Goal: Task Accomplishment & Management: Manage account settings

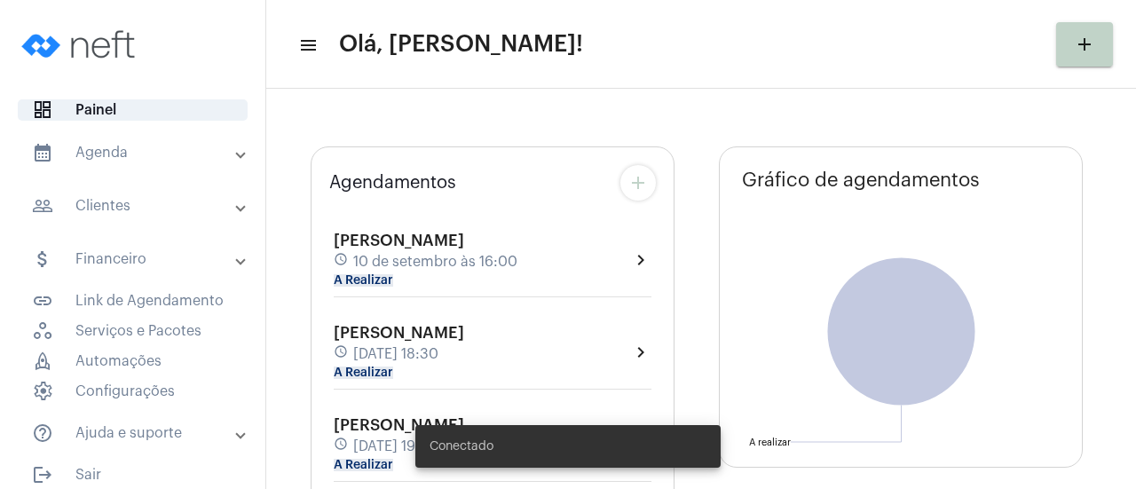
click at [98, 162] on mat-panel-title "calendar_month_outlined Agenda" at bounding box center [134, 152] width 205 height 21
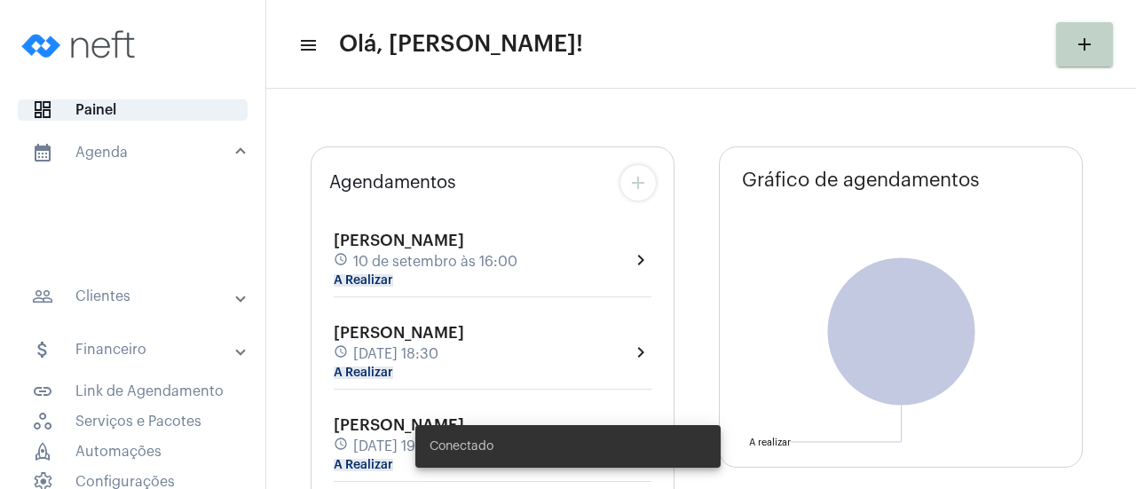
type input "[URL][DOMAIN_NAME]"
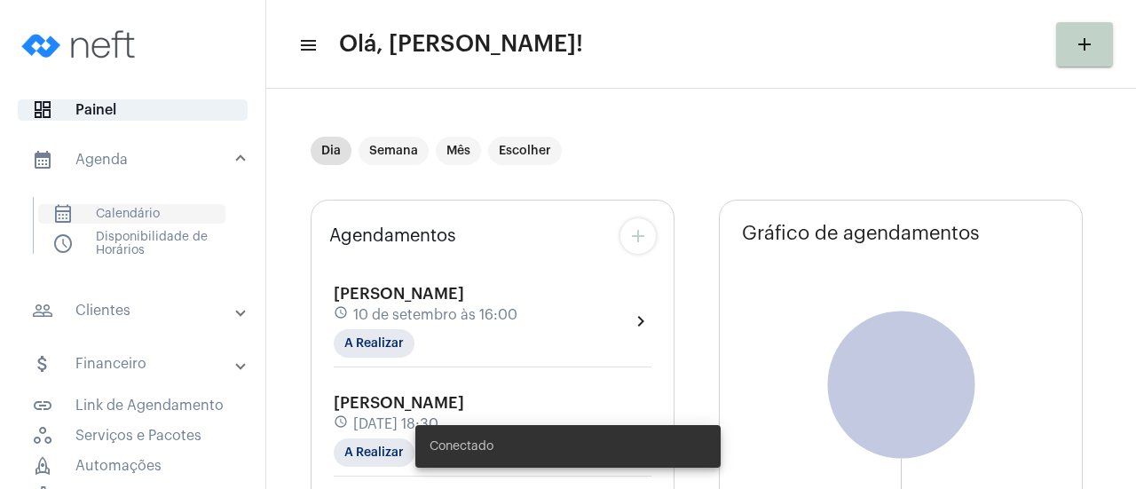
click at [123, 203] on mat-list "calendar_month_outlined Calendário schedule Disponibilidade de Horários" at bounding box center [145, 225] width 223 height 57
click at [124, 213] on span "calendar_month_outlined Calendário" at bounding box center [131, 214] width 187 height 20
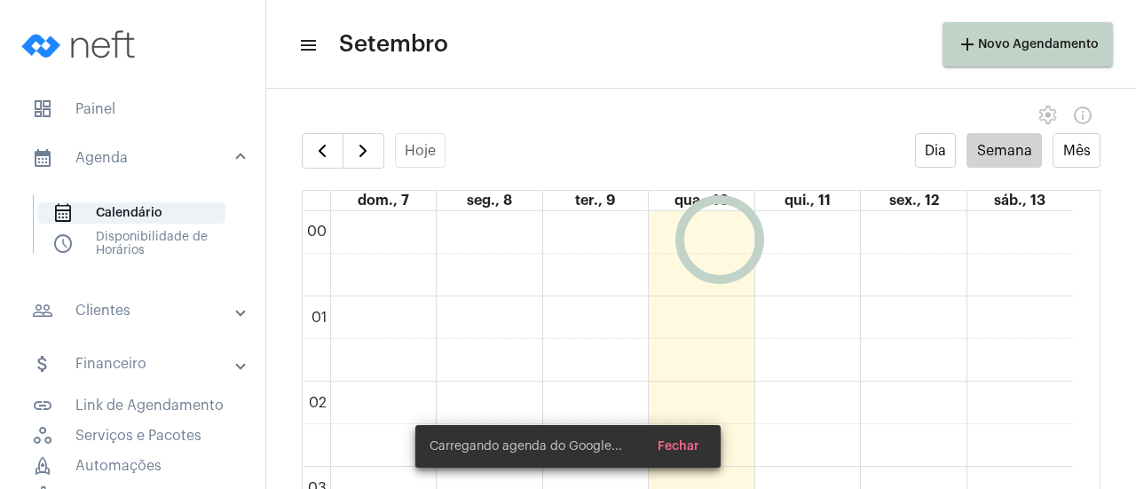
scroll to position [512, 0]
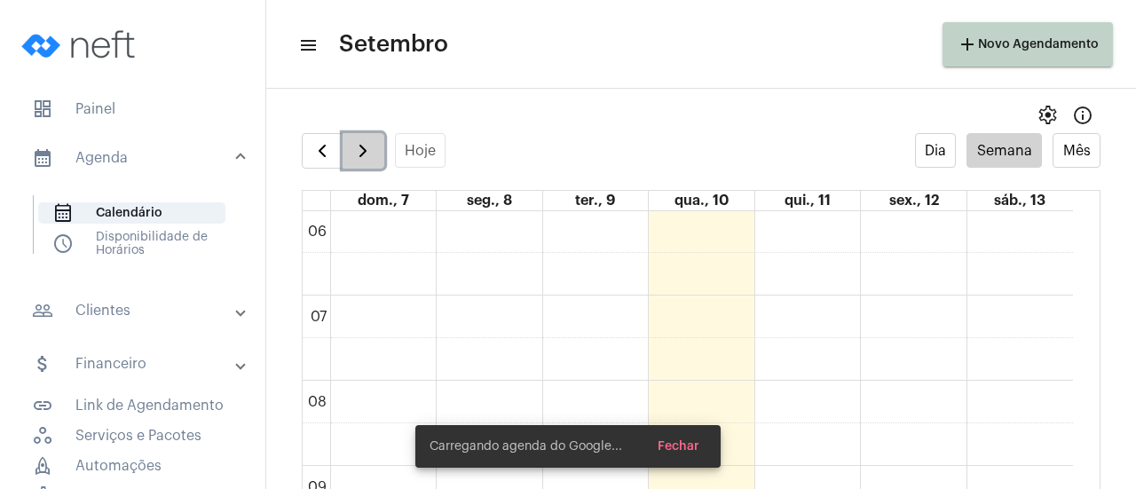
click at [355, 154] on span "button" at bounding box center [362, 150] width 21 height 21
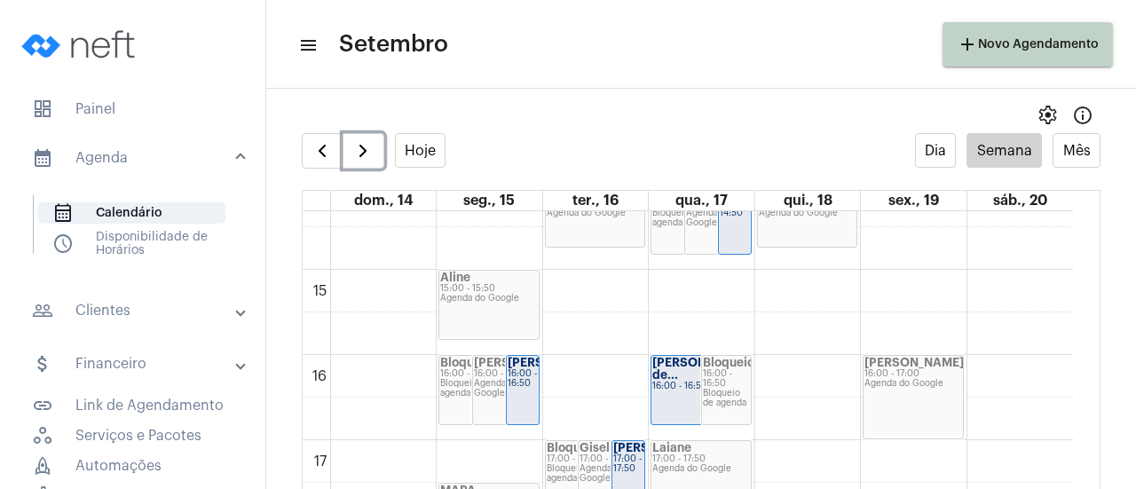
scroll to position [1223, 0]
click at [666, 382] on div "16:00 - 16:50" at bounding box center [701, 383] width 98 height 10
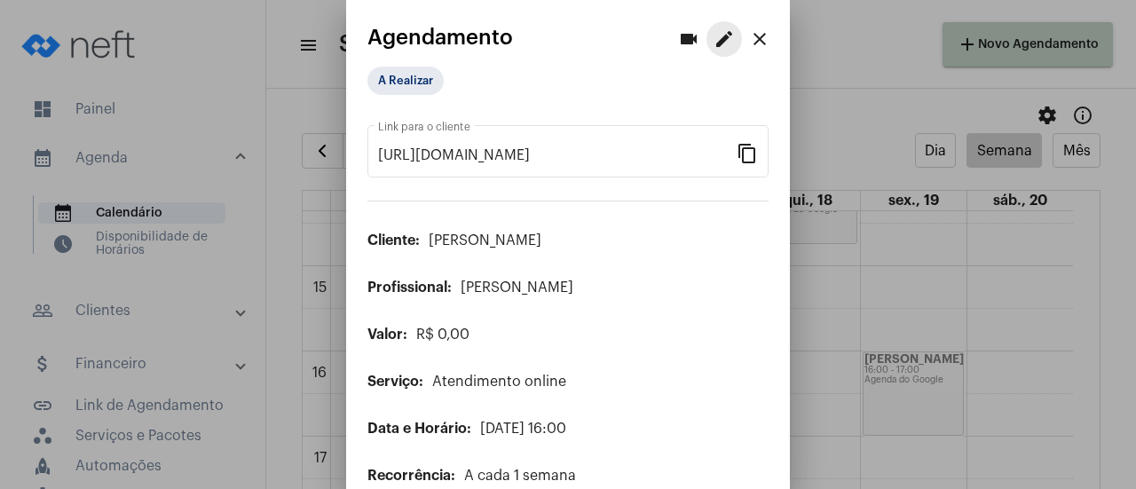
click at [721, 52] on button "edit" at bounding box center [723, 38] width 35 height 35
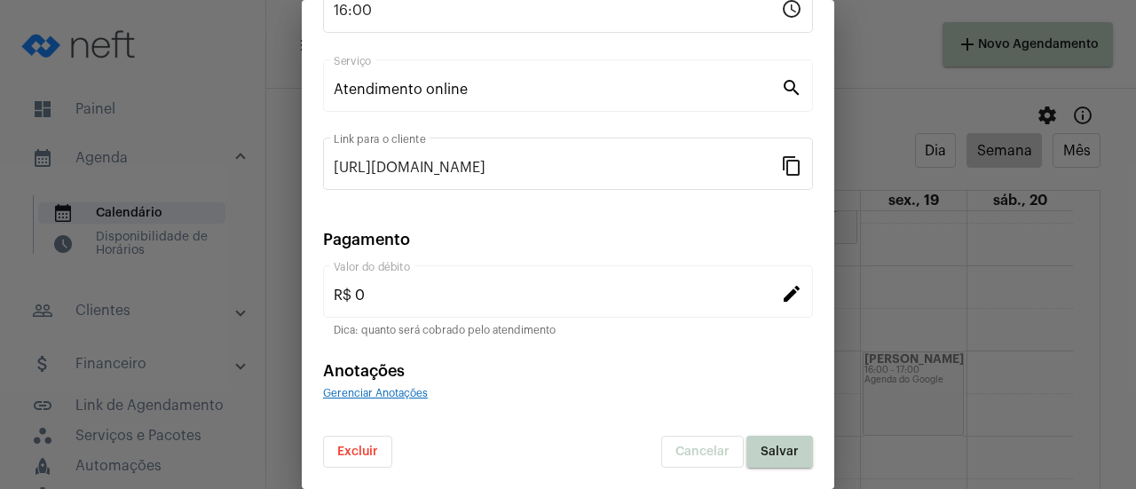
scroll to position [277, 0]
click at [374, 454] on span "Excluir" at bounding box center [357, 451] width 41 height 12
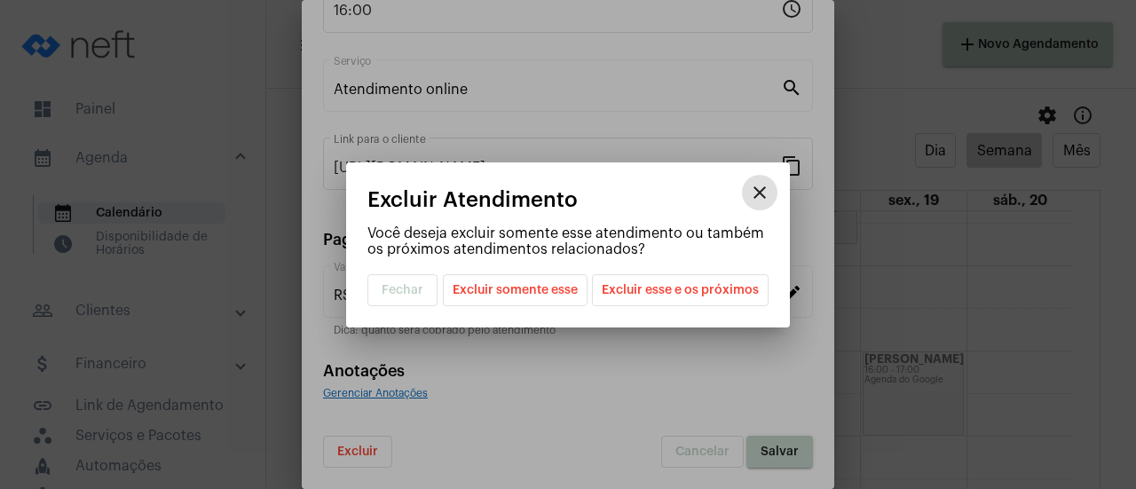
click at [543, 308] on mat-dialog-container "close Excluir Atendimento Você deseja excluir somente esse atendimento ou també…" at bounding box center [568, 244] width 444 height 165
click at [548, 292] on span "Excluir somente esse" at bounding box center [515, 290] width 125 height 30
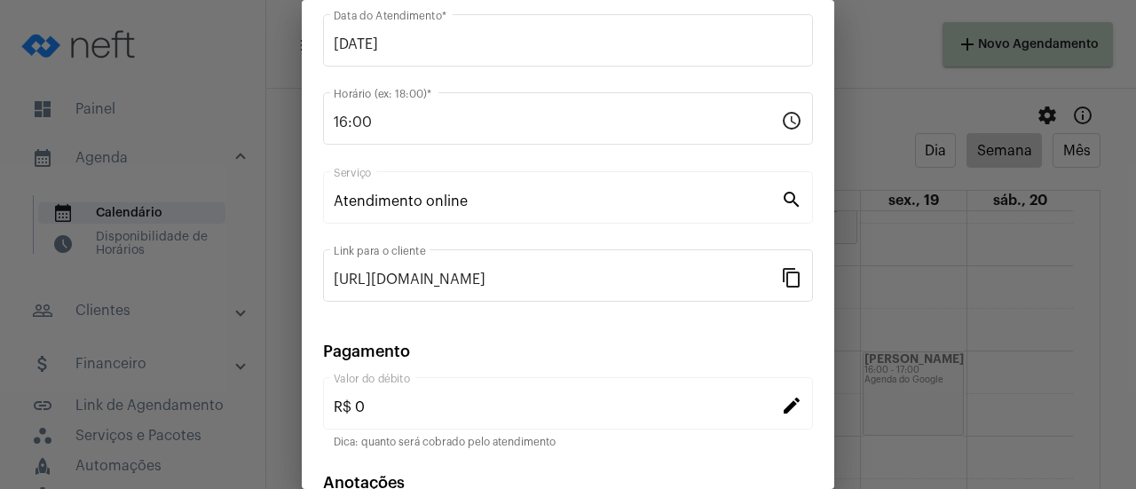
scroll to position [0, 0]
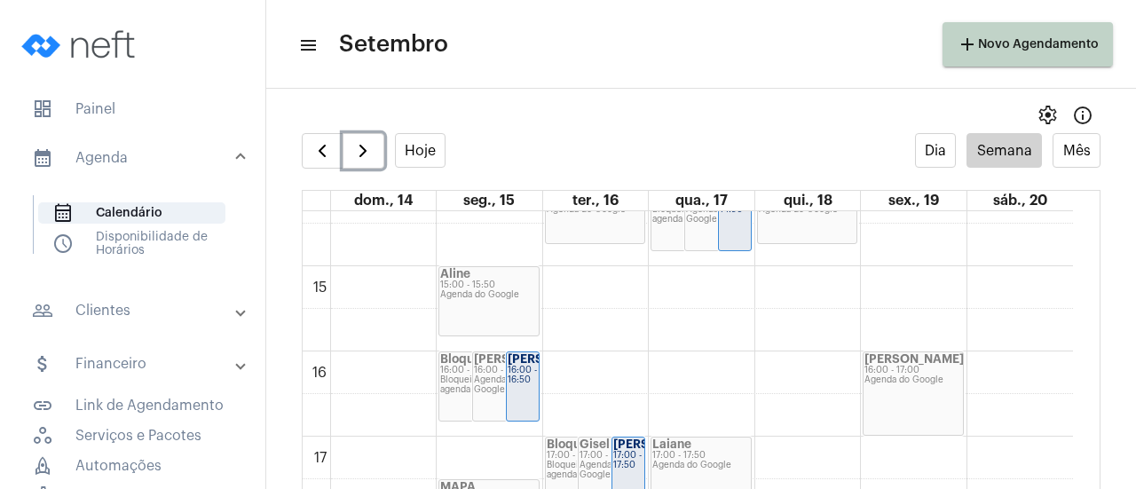
click at [470, 283] on div "15:00 - 15:50" at bounding box center [489, 285] width 98 height 10
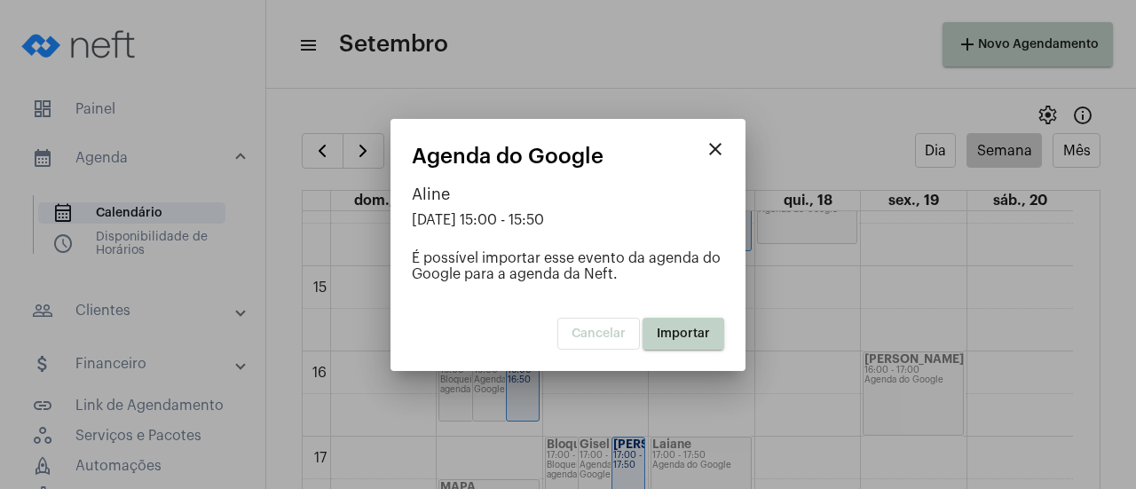
click at [705, 326] on button "Importar" at bounding box center [683, 334] width 82 height 32
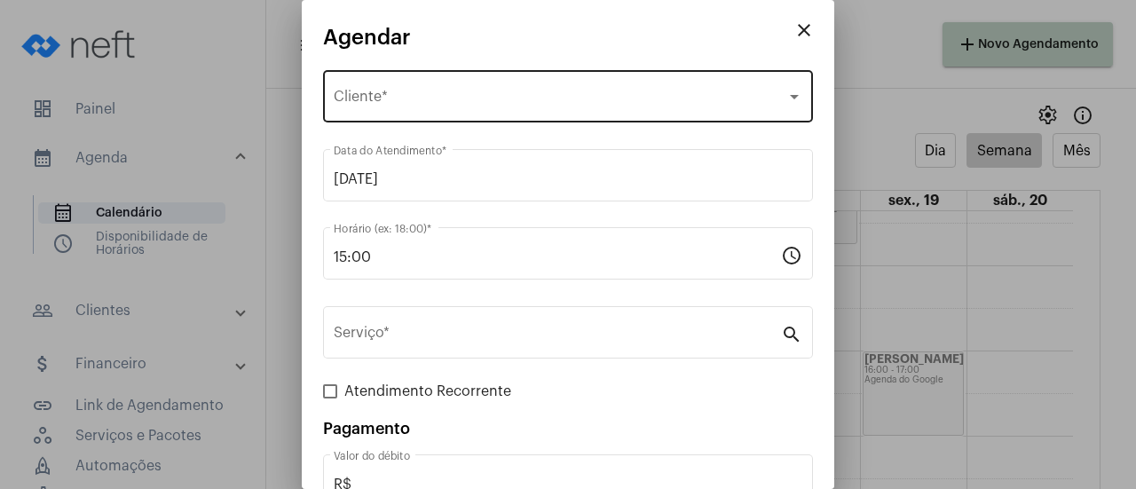
click at [358, 113] on div "Selecione o Cliente Cliente *" at bounding box center [568, 95] width 469 height 56
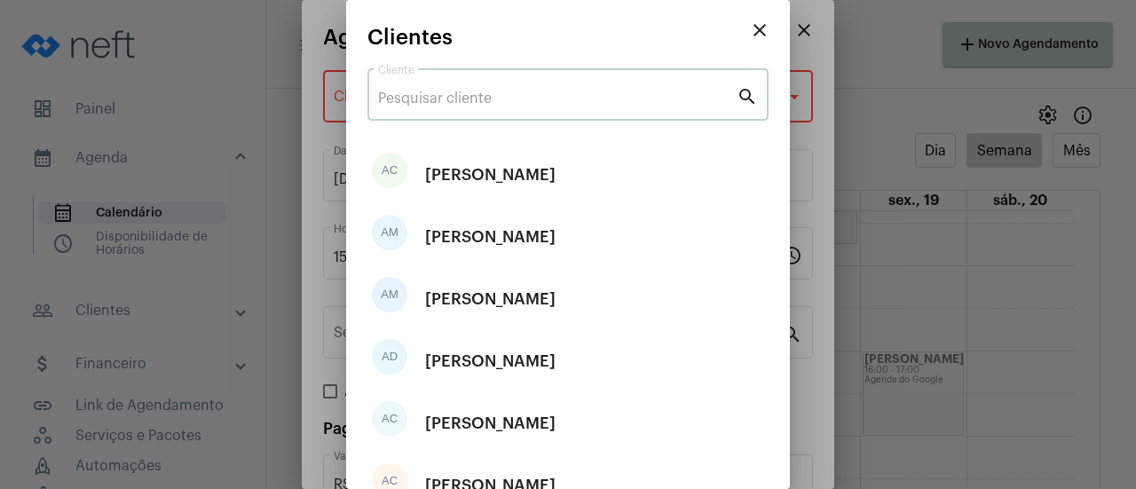
click at [423, 98] on input "Cliente" at bounding box center [557, 99] width 358 height 16
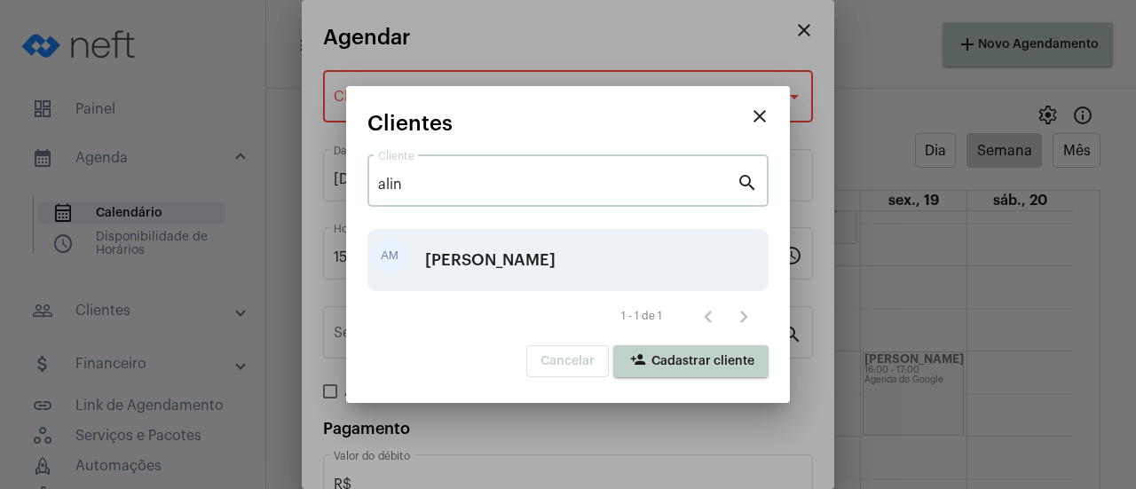
type input "alin"
click at [538, 253] on div "[PERSON_NAME]" at bounding box center [490, 259] width 130 height 53
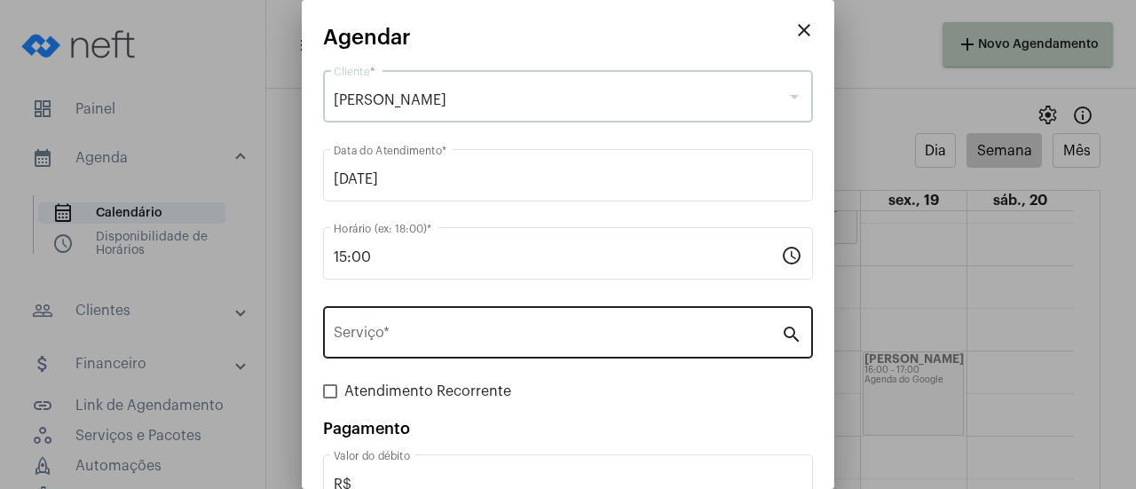
click at [454, 348] on div "Serviço *" at bounding box center [557, 331] width 447 height 56
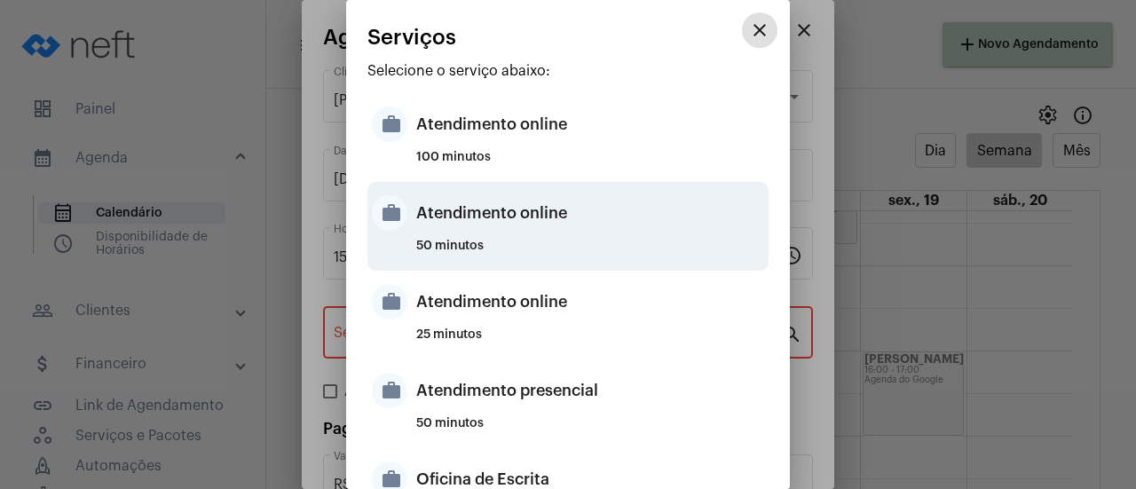
click at [502, 218] on div "Atendimento online" at bounding box center [590, 212] width 348 height 53
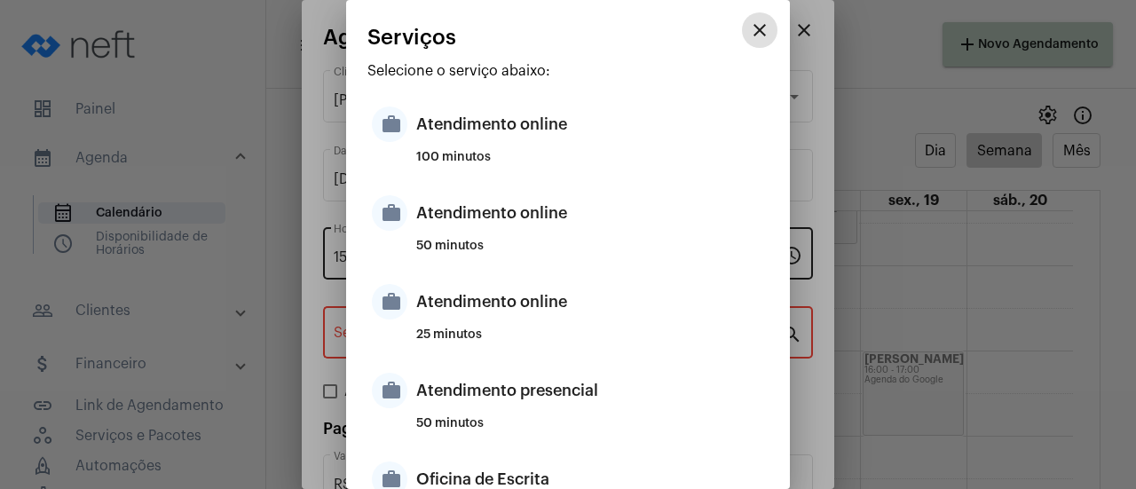
type input "Atendimento online"
type input "R$ 0"
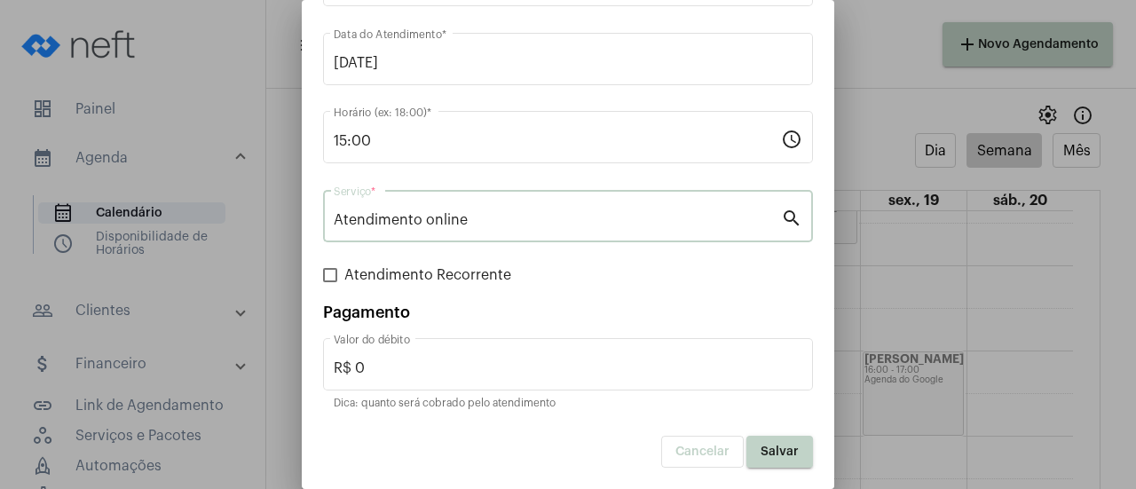
scroll to position [117, 0]
drag, startPoint x: 758, startPoint y: 443, endPoint x: 854, endPoint y: 478, distance: 102.2
click at [758, 443] on button "Salvar" at bounding box center [779, 452] width 67 height 32
